Goal: Find specific page/section: Find specific page/section

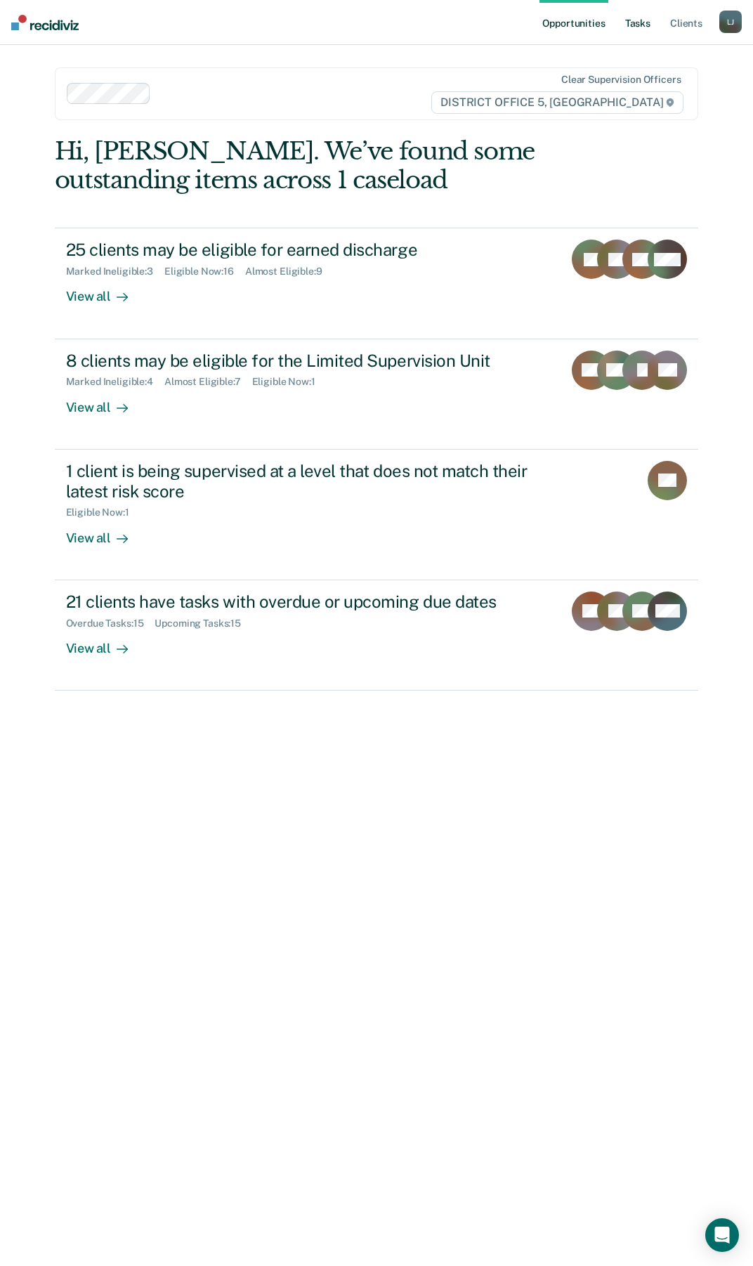
click at [637, 26] on link "Tasks" at bounding box center [638, 22] width 31 height 45
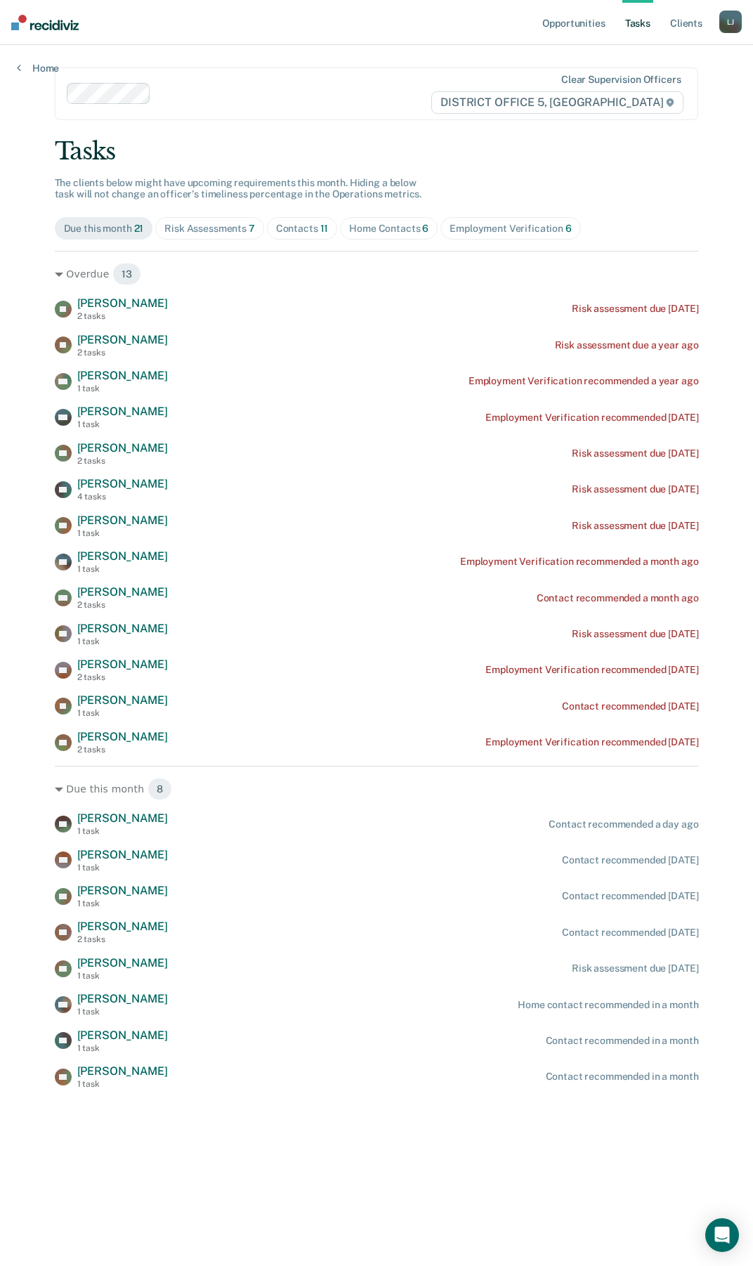
click at [466, 229] on div "Employment Verification 6" at bounding box center [511, 229] width 122 height 12
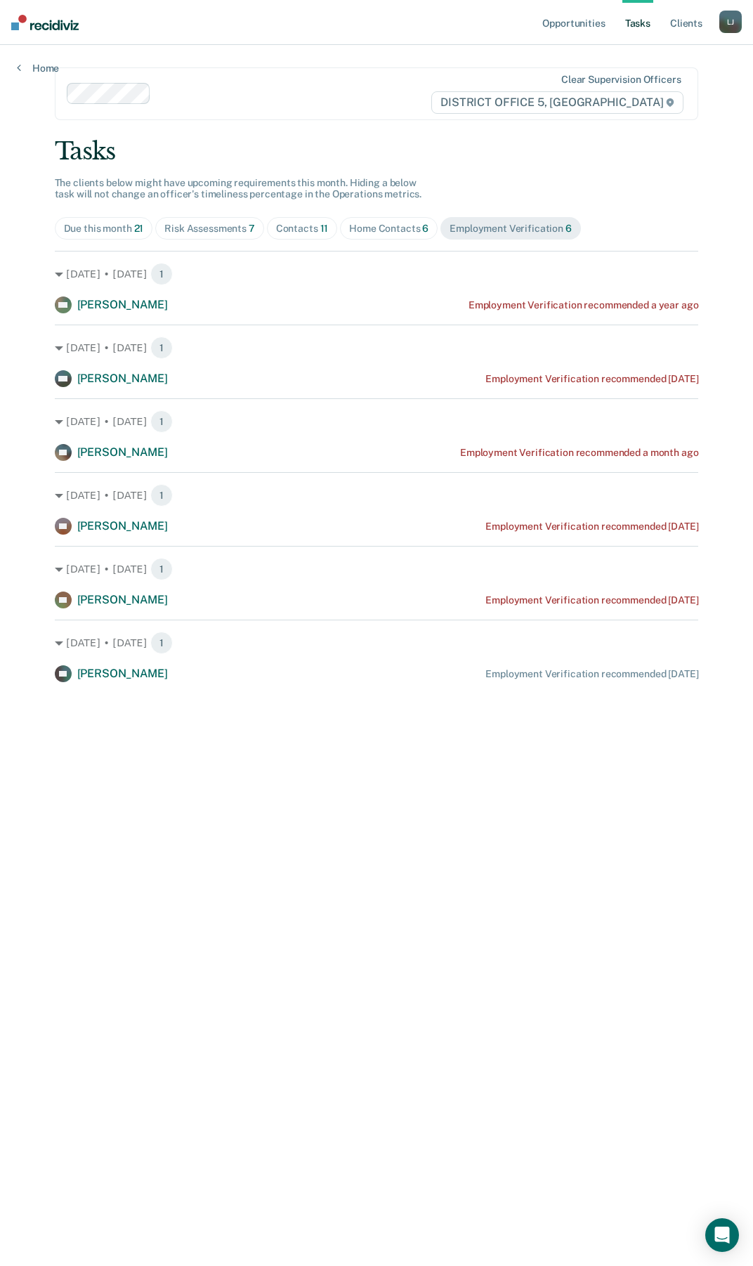
click at [378, 233] on div "Home Contacts 6" at bounding box center [388, 229] width 79 height 12
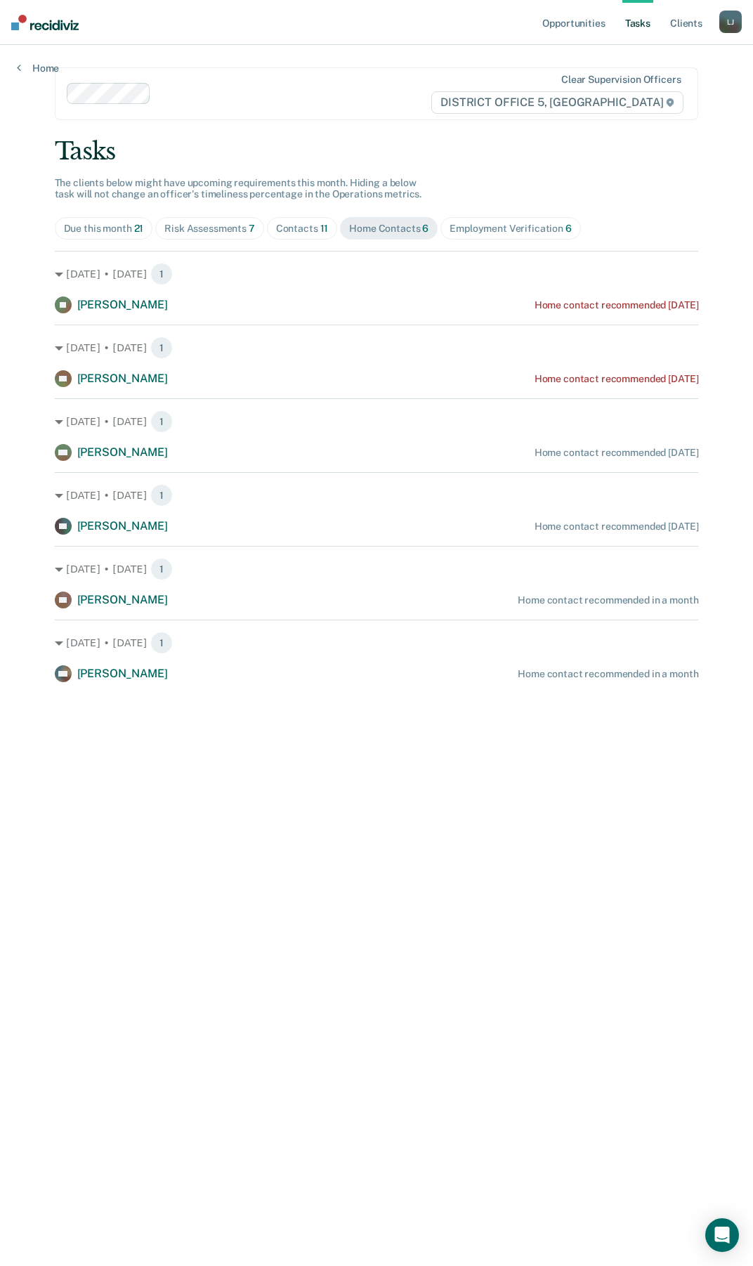
click at [289, 231] on div "Contacts 11" at bounding box center [302, 229] width 53 height 12
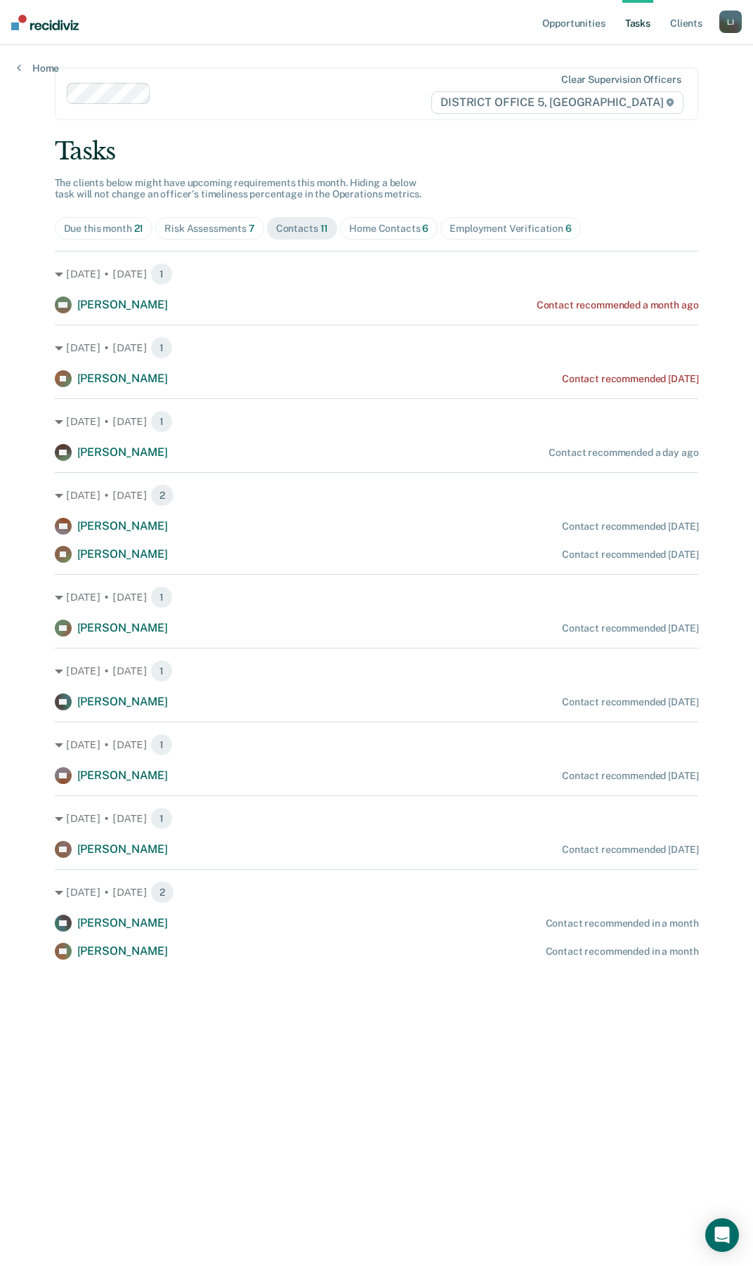
click at [216, 231] on div "Risk Assessments 7" at bounding box center [209, 229] width 91 height 12
